Goal: Complete application form: Complete application form

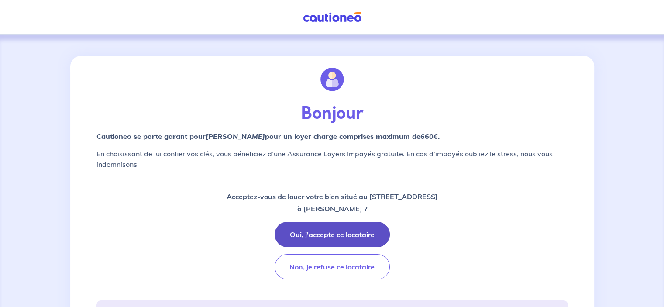
click at [335, 235] on button "Oui, j'accepte ce locataire" at bounding box center [332, 234] width 115 height 25
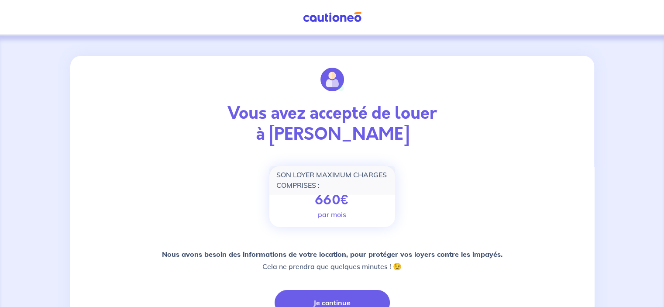
scroll to position [131, 0]
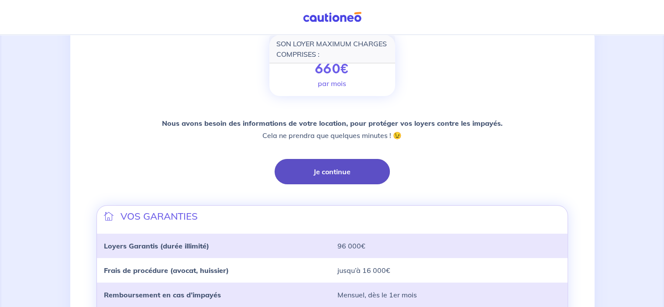
click at [332, 173] on button "Je continue" at bounding box center [332, 171] width 115 height 25
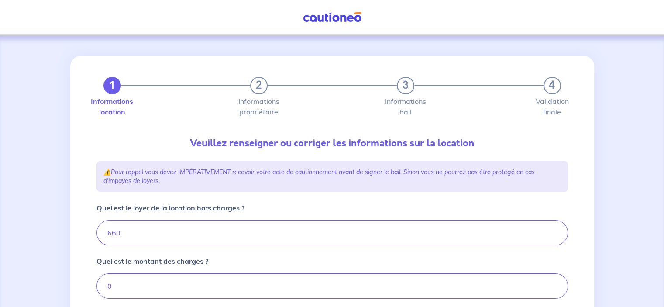
type input "660"
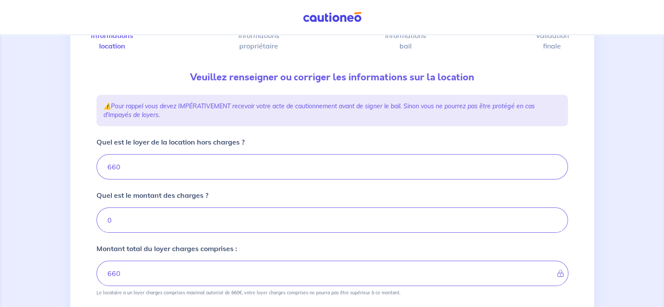
scroll to position [87, 0]
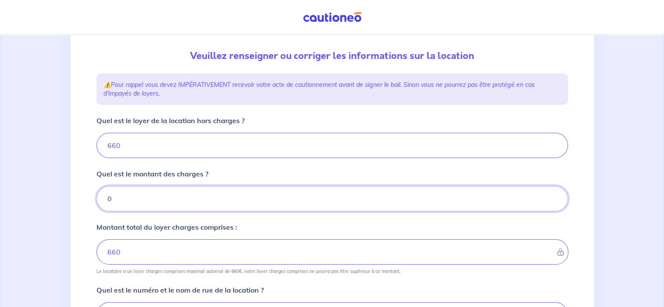
click at [121, 200] on input "0" at bounding box center [333, 198] width 472 height 25
type input "13"
type input "661"
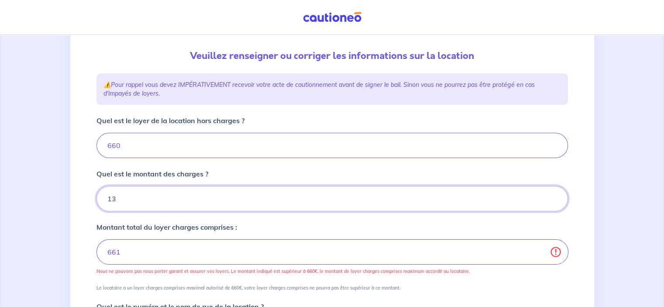
type input "135"
type input "795"
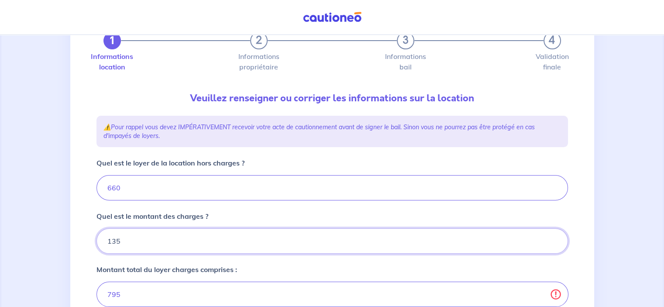
scroll to position [44, 0]
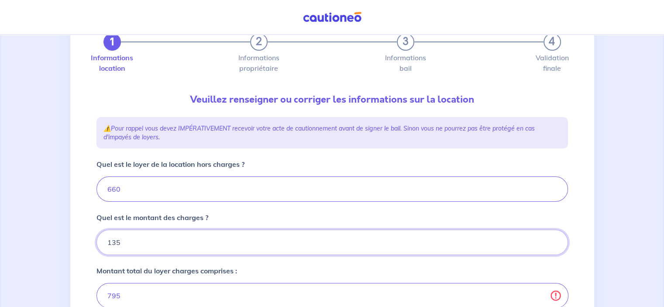
type input "135"
click at [125, 187] on input "660" at bounding box center [333, 188] width 472 height 25
type input "66"
type input "201"
type input "6"
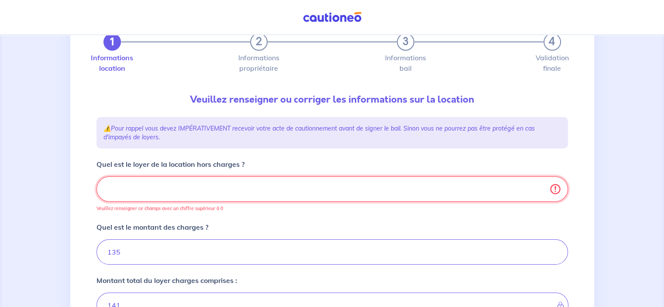
type input "135"
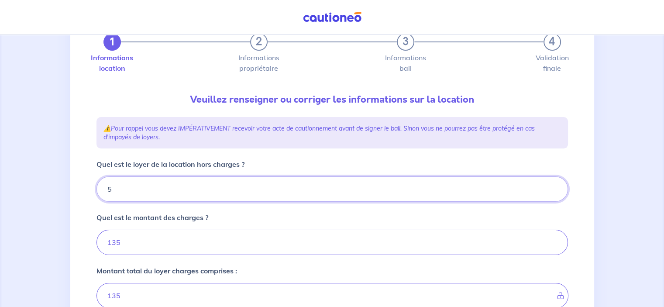
type input "52"
type input "140"
type input "525"
type input "660"
type input "525"
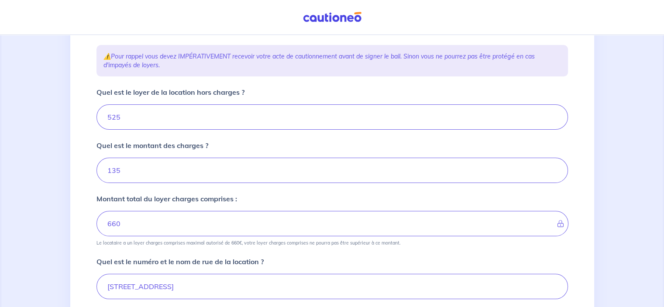
scroll to position [131, 0]
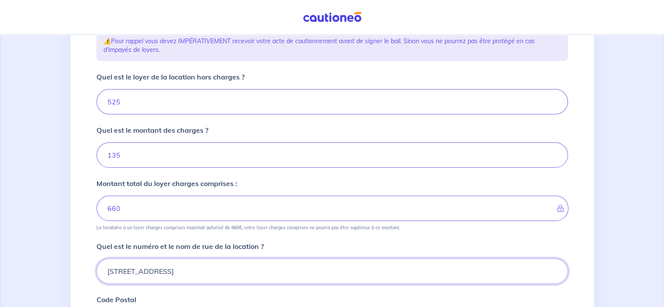
click at [204, 269] on input "[STREET_ADDRESS]" at bounding box center [333, 271] width 472 height 25
type input "7"
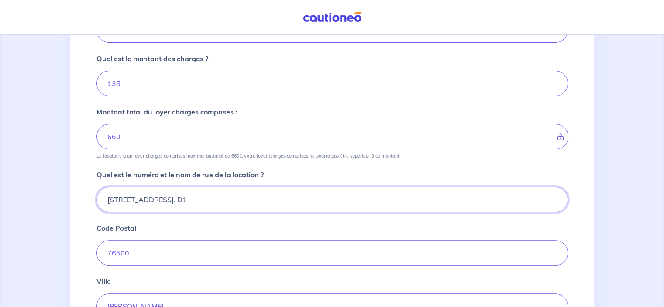
scroll to position [218, 0]
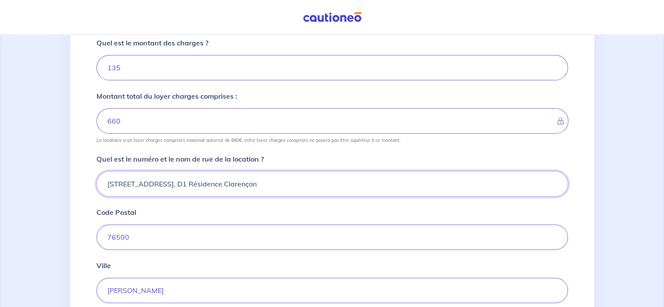
type input "[STREET_ADDRESS]. D1 Résidence Clarençon"
click at [147, 239] on input "76500" at bounding box center [333, 237] width 472 height 25
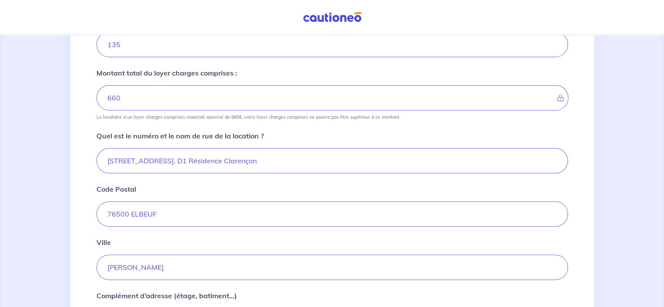
scroll to position [262, 0]
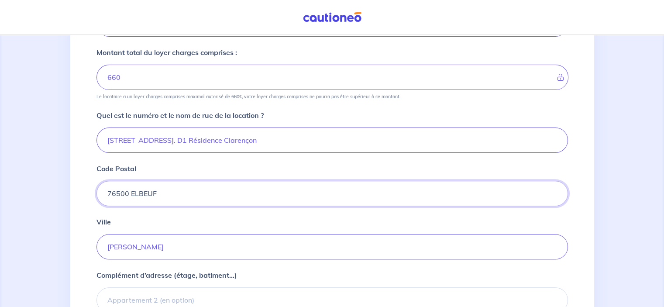
click at [162, 195] on input "76500 ELBEUF" at bounding box center [333, 193] width 472 height 25
type input "76500"
click at [355, 284] on div "Complément d’adresse (étage, batiment...) Vous pouvez indiquer le numéro de l’a…" at bounding box center [333, 296] width 472 height 52
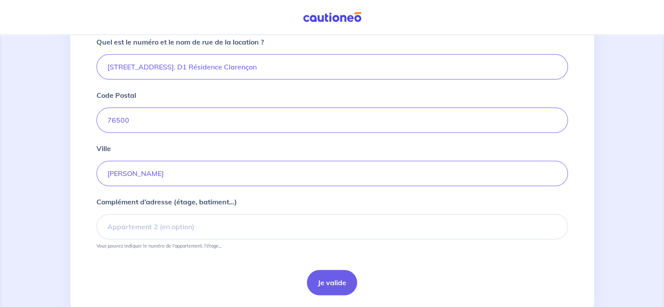
scroll to position [349, 0]
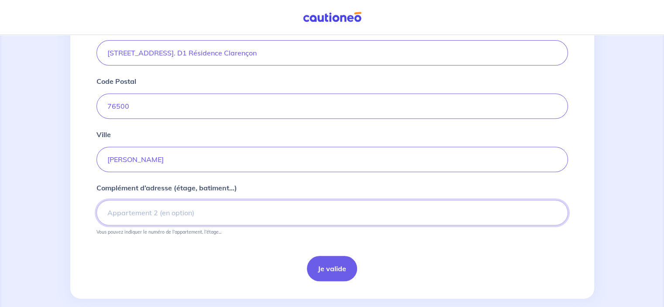
click at [144, 214] on input "Complément d’adresse (étage, batiment...)" at bounding box center [333, 212] width 472 height 25
click at [116, 214] on input "3 eme étage" at bounding box center [333, 212] width 472 height 25
type input "3 ème étage"
click at [333, 270] on button "Je valide" at bounding box center [332, 268] width 50 height 25
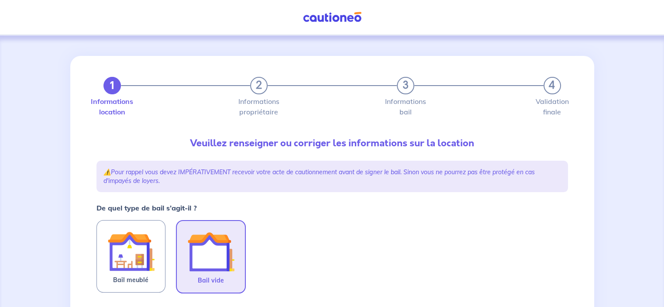
click at [207, 262] on img at bounding box center [210, 251] width 47 height 47
click at [0, 0] on input "Bail vide" at bounding box center [0, 0] width 0 height 0
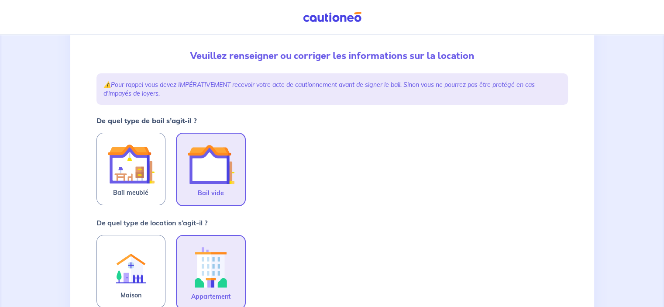
scroll to position [131, 0]
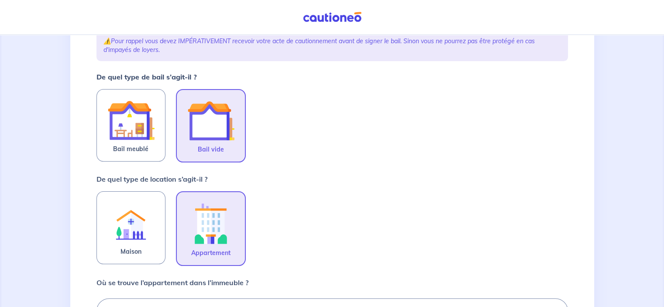
click at [209, 232] on img at bounding box center [210, 223] width 47 height 48
click at [0, 0] on input "Appartement" at bounding box center [0, 0] width 0 height 0
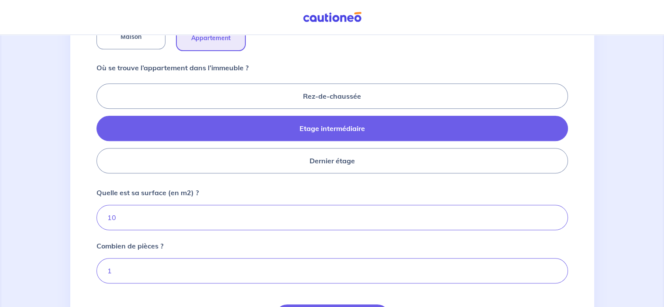
scroll to position [349, 0]
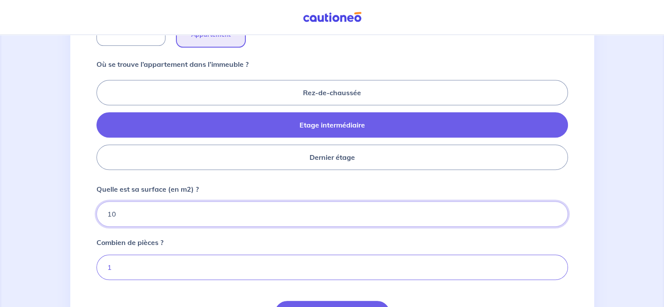
click at [125, 213] on input "10" at bounding box center [333, 213] width 472 height 25
click at [553, 218] on input "9.99" at bounding box center [333, 213] width 472 height 25
click at [553, 216] on input "9.98" at bounding box center [333, 213] width 472 height 25
click at [553, 216] on input "9.97" at bounding box center [333, 213] width 472 height 25
click at [552, 210] on input "9.98" at bounding box center [333, 213] width 472 height 25
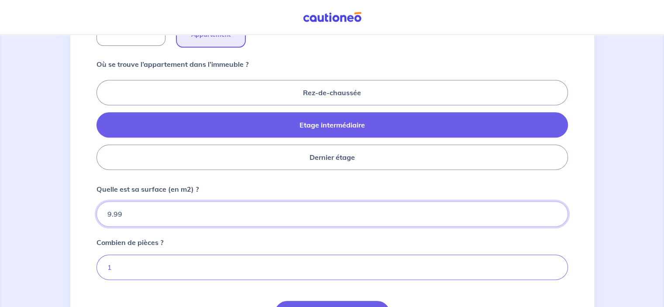
click at [552, 210] on input "9.99" at bounding box center [333, 213] width 472 height 25
click at [552, 210] on input "10" at bounding box center [333, 213] width 472 height 25
click at [552, 210] on input "10.01" at bounding box center [333, 213] width 472 height 25
click at [552, 210] on input "10.02" at bounding box center [333, 213] width 472 height 25
click at [552, 210] on input "10.03" at bounding box center [333, 213] width 472 height 25
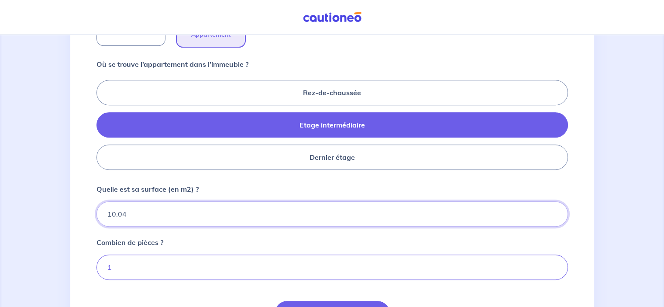
click at [552, 210] on input "10.04" at bounding box center [333, 213] width 472 height 25
click at [552, 210] on input "10.05" at bounding box center [333, 213] width 472 height 25
click at [552, 210] on input "10.06" at bounding box center [333, 213] width 472 height 25
click at [552, 210] on input "10.07" at bounding box center [333, 213] width 472 height 25
click at [552, 210] on input "10.08" at bounding box center [333, 213] width 472 height 25
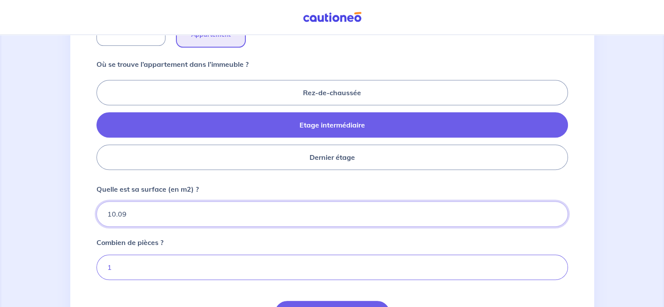
click at [552, 210] on input "10.09" at bounding box center [333, 213] width 472 height 25
click at [552, 210] on input "10.1" at bounding box center [333, 213] width 472 height 25
click at [552, 210] on input "10.11" at bounding box center [333, 213] width 472 height 25
click at [552, 210] on input "10.5" at bounding box center [333, 213] width 472 height 25
click at [554, 213] on input "10.3" at bounding box center [333, 213] width 472 height 25
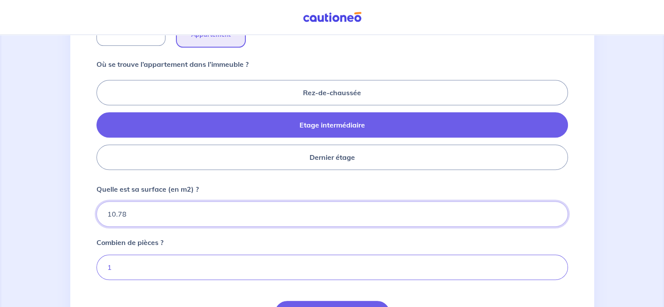
drag, startPoint x: 554, startPoint y: 208, endPoint x: 301, endPoint y: 232, distance: 253.6
click at [547, 211] on input "10.78" at bounding box center [333, 213] width 472 height 25
type input "1"
type input "80"
click at [554, 263] on input "2" at bounding box center [333, 267] width 472 height 25
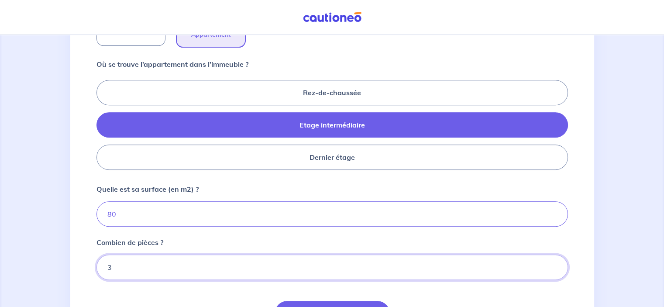
type input "3"
click at [554, 263] on input "3" at bounding box center [333, 267] width 472 height 25
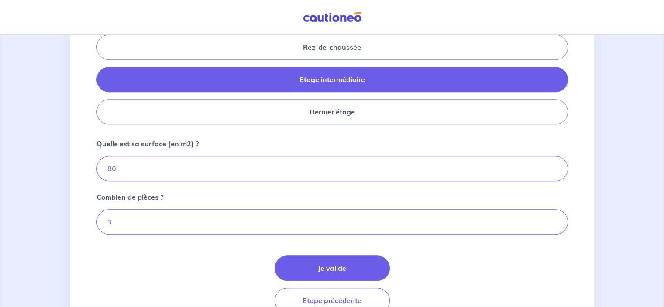
scroll to position [437, 0]
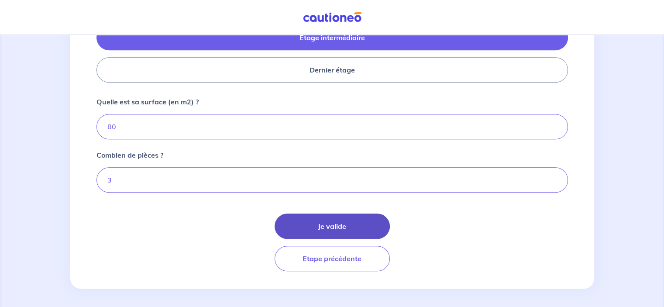
click at [332, 228] on button "Je valide" at bounding box center [332, 226] width 115 height 25
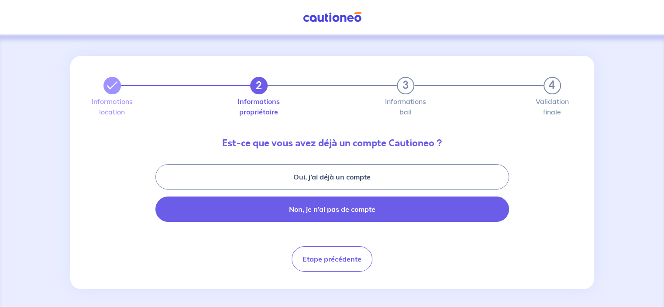
click at [326, 209] on button "Non, je n’ai pas de compte" at bounding box center [333, 209] width 354 height 25
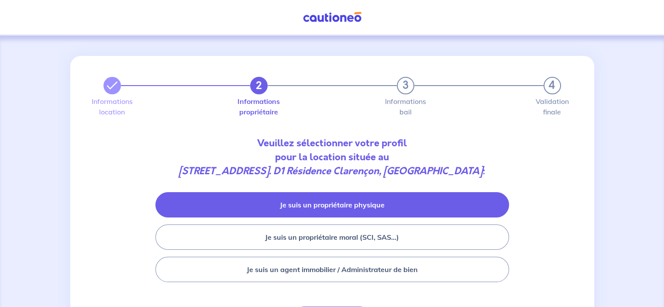
click at [350, 206] on button "Je suis un propriétaire physique" at bounding box center [333, 204] width 354 height 25
select select "FR"
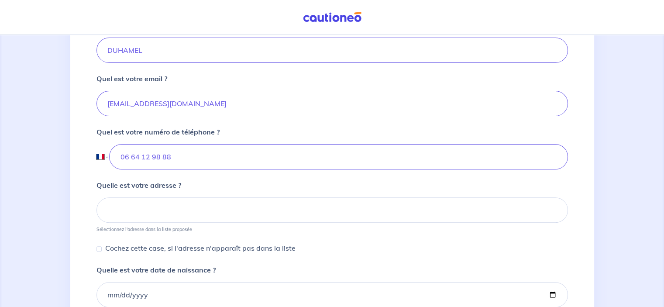
scroll to position [262, 0]
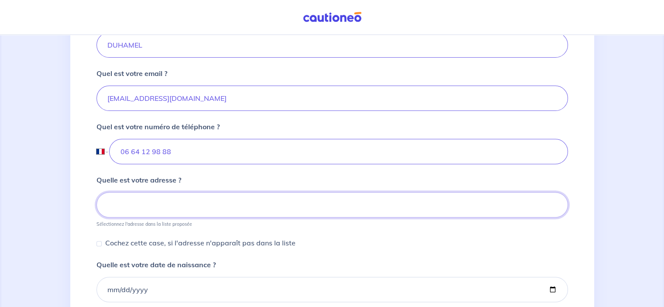
click at [130, 202] on input at bounding box center [333, 204] width 472 height 25
type input "[STREET_ADDRESS]"
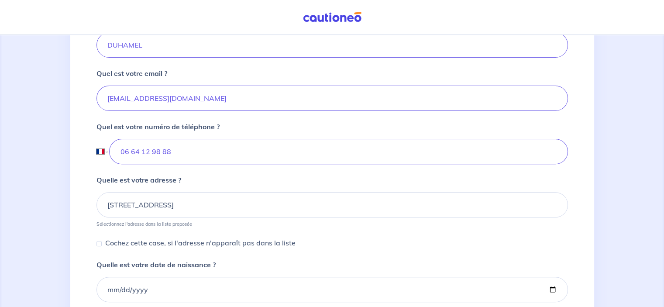
type input "[PERSON_NAME]"
type input "leclerq"
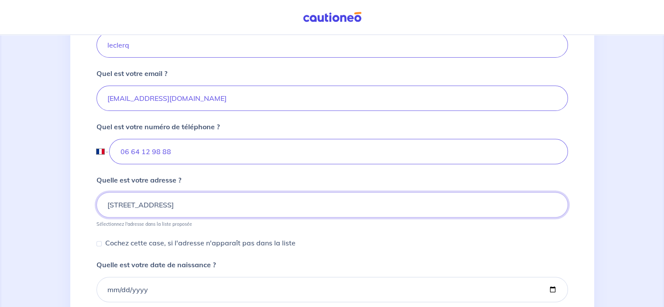
type input "06 64 12 98 88"
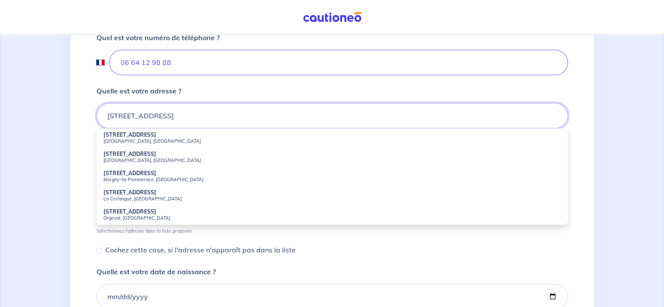
scroll to position [349, 0]
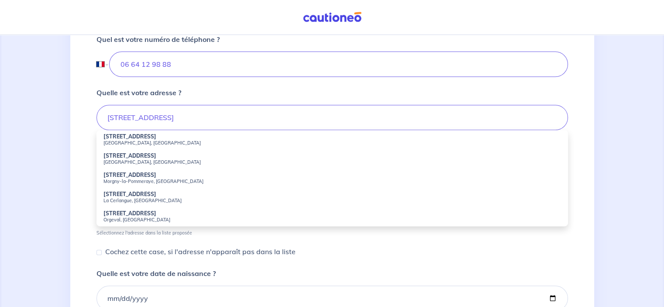
click at [147, 178] on small "Morgny-la-Pommeraye, [GEOGRAPHIC_DATA]" at bounding box center [333, 181] width 458 height 6
type input "[STREET_ADDRESS]"
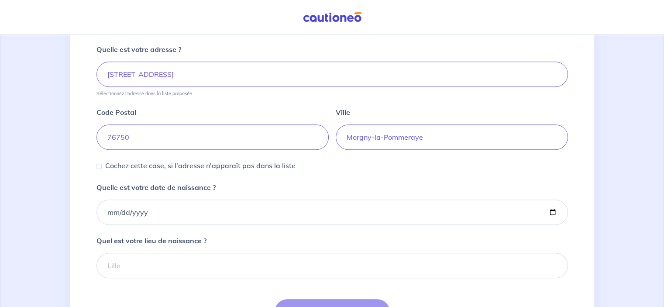
scroll to position [393, 0]
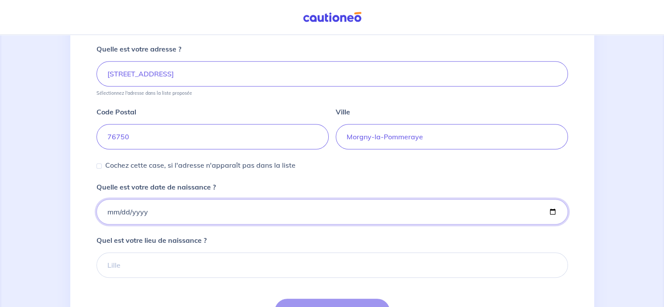
click at [109, 213] on input "Quelle est votre date de naissance ?" at bounding box center [333, 211] width 472 height 25
type input "[DATE]"
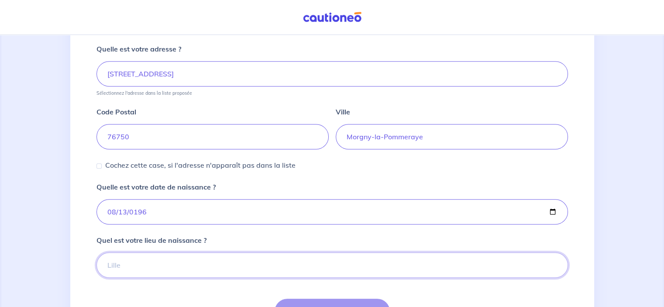
click at [130, 265] on input "Quel est votre lieu de naissance ?" at bounding box center [333, 264] width 472 height 25
click at [270, 267] on input "[GEOGRAPHIC_DATA]" at bounding box center [333, 264] width 472 height 25
type input "[GEOGRAPHIC_DATA]"
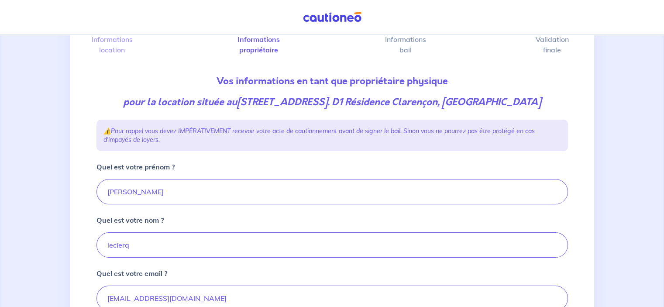
scroll to position [44, 0]
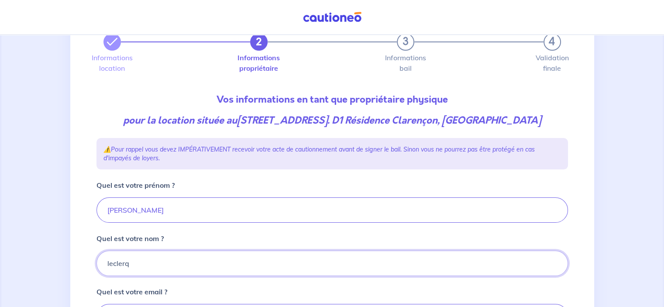
click at [138, 264] on input "leclerq" at bounding box center [333, 263] width 472 height 25
type input "[PERSON_NAME]"
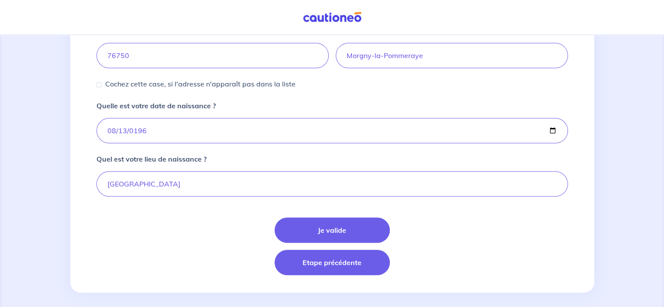
scroll to position [479, 0]
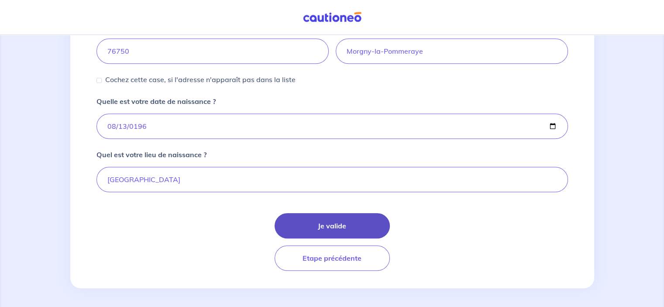
click at [341, 227] on button "Je valide" at bounding box center [332, 225] width 115 height 25
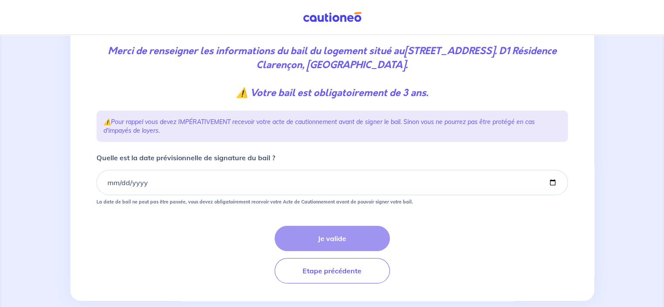
scroll to position [128, 0]
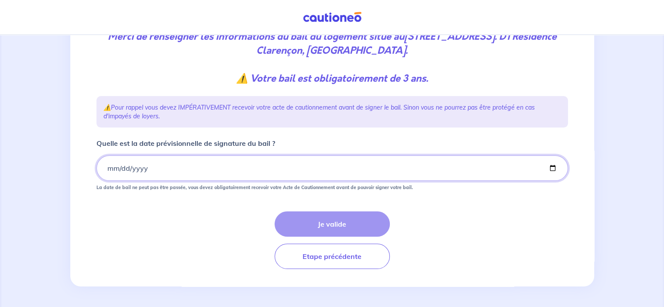
click at [111, 167] on input "Quelle est la date prévisionnelle de signature du bail ?" at bounding box center [333, 168] width 472 height 25
click at [114, 169] on input "Quelle est la date prévisionnelle de signature du bail ?" at bounding box center [333, 168] width 472 height 25
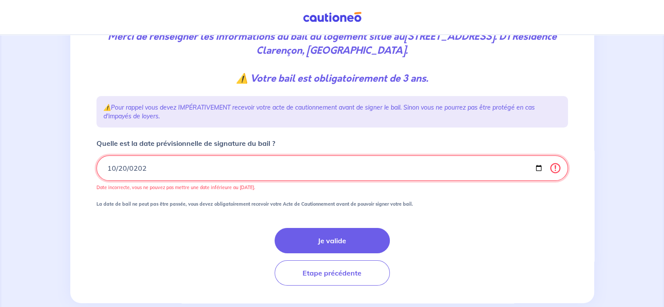
type input "[DATE]"
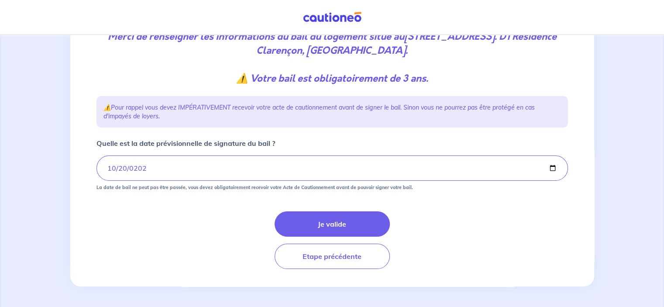
click at [405, 202] on form "Quelle est la date prévisionnelle de signature du bail ? [DATE] La date de bail…" at bounding box center [333, 203] width 472 height 131
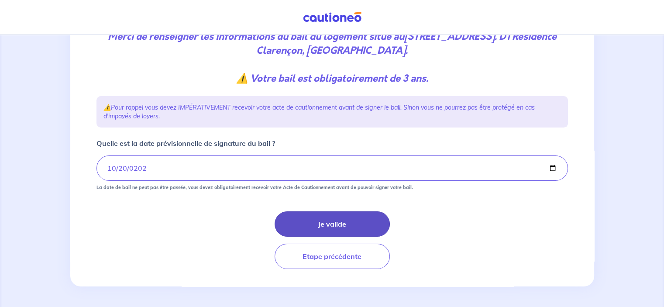
click at [332, 227] on button "Je valide" at bounding box center [332, 223] width 115 height 25
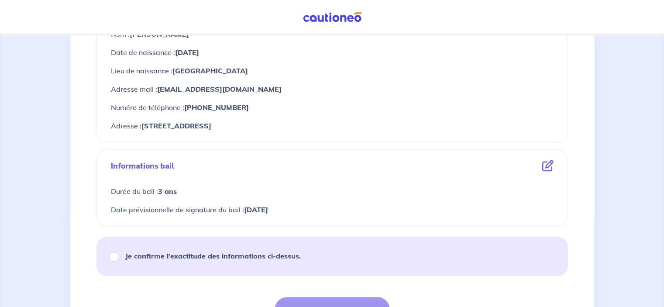
scroll to position [437, 0]
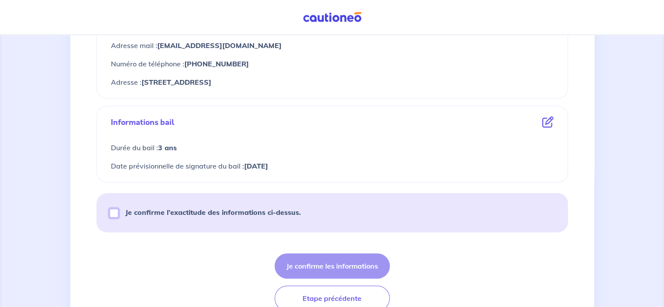
click at [114, 213] on input "Je confirme l’exactitude des informations ci-dessus." at bounding box center [114, 213] width 9 height 9
checkbox input "true"
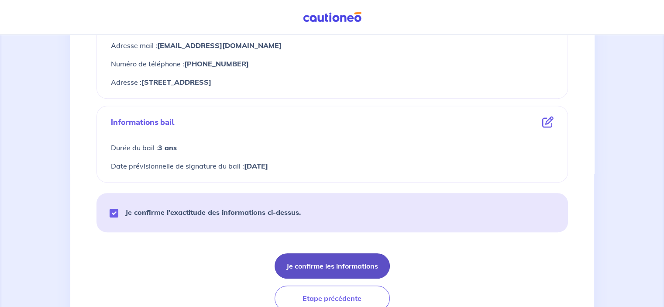
click at [335, 267] on button "Je confirme les informations" at bounding box center [332, 265] width 115 height 25
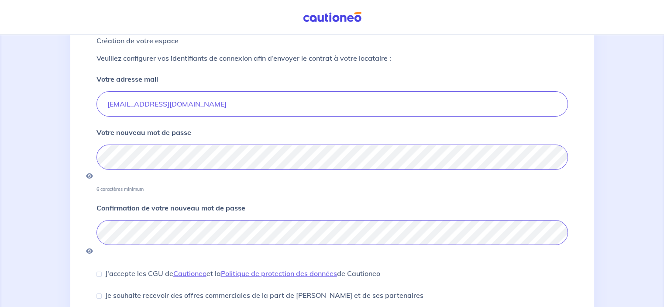
scroll to position [87, 0]
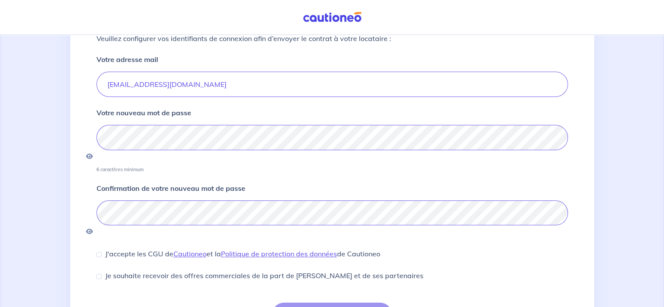
click at [444, 270] on div "Je souhaite recevoir des offres commerciales de la part de [PERSON_NAME] et de …" at bounding box center [333, 275] width 472 height 11
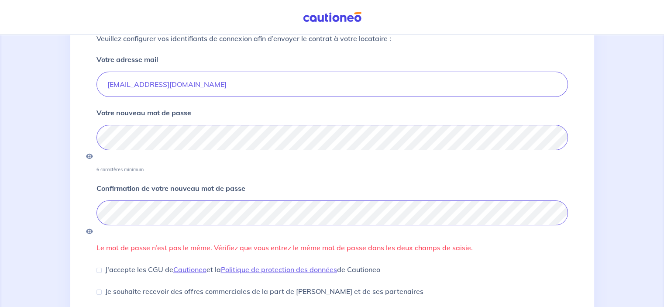
click at [444, 264] on div "J'accepte les CGU de [PERSON_NAME] et la Politique de protection des données de…" at bounding box center [333, 269] width 472 height 11
click at [93, 153] on icon "button" at bounding box center [89, 156] width 7 height 6
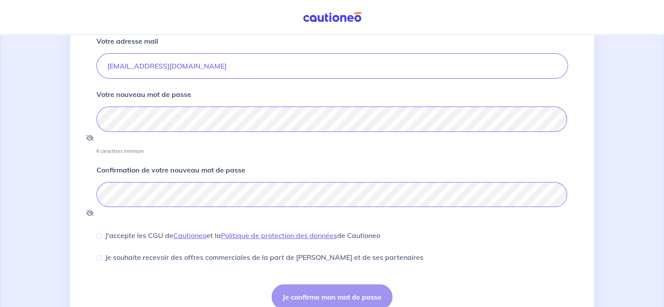
scroll to position [121, 0]
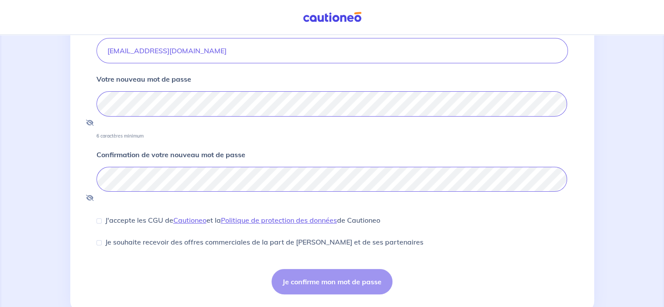
click at [102, 215] on div "J'accepte les CGU de [PERSON_NAME] et la Politique de protection des données de…" at bounding box center [239, 220] width 284 height 10
click at [99, 218] on input "J'accepte les CGU de [PERSON_NAME] et la Politique de protection des données de…" at bounding box center [99, 220] width 5 height 5
checkbox input "true"
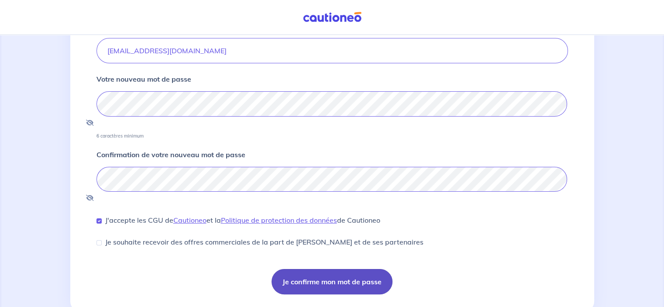
click at [330, 269] on button "Je confirme mon mot de passe" at bounding box center [332, 281] width 121 height 25
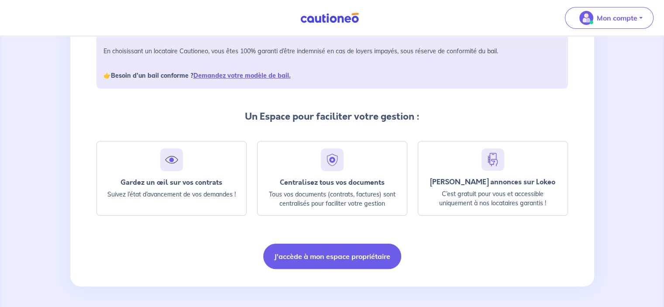
scroll to position [103, 0]
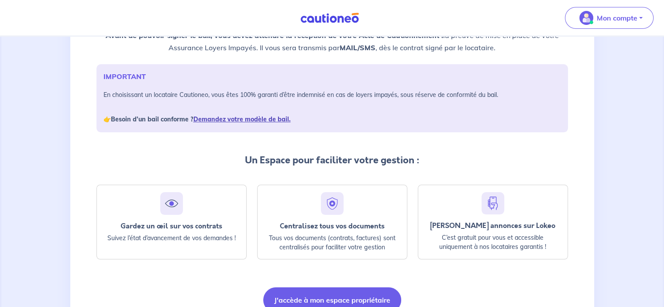
click at [240, 118] on link "Demandez votre modèle de bail." at bounding box center [242, 119] width 97 height 8
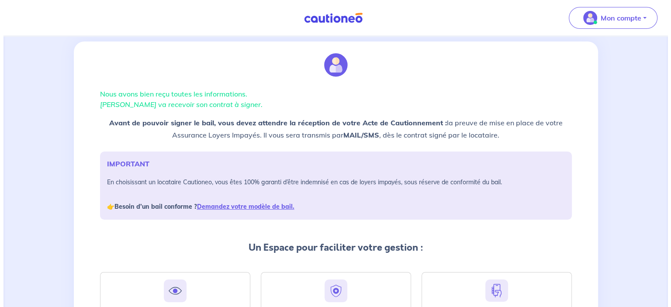
scroll to position [0, 0]
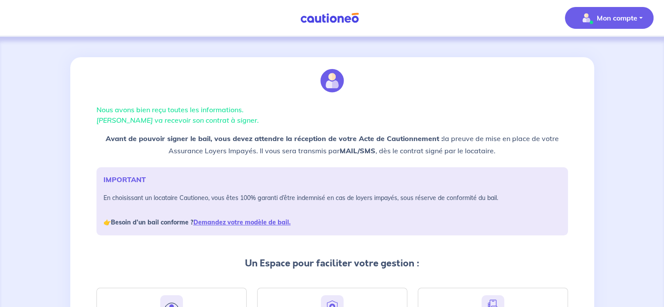
click at [612, 21] on p "Mon compte" at bounding box center [617, 18] width 41 height 10
click at [601, 55] on link "Mes informations" at bounding box center [601, 55] width 70 height 14
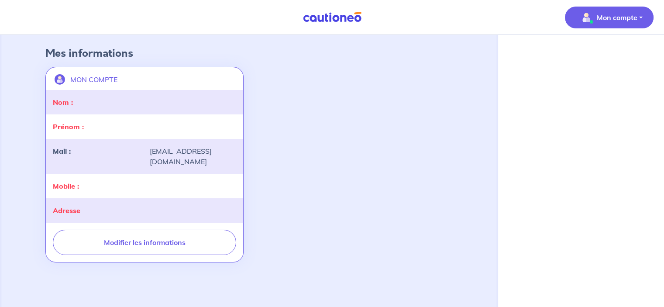
select select "FR"
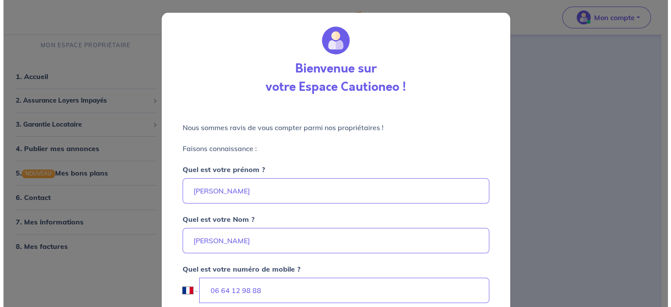
scroll to position [4, 0]
